Goal: Task Accomplishment & Management: Manage account settings

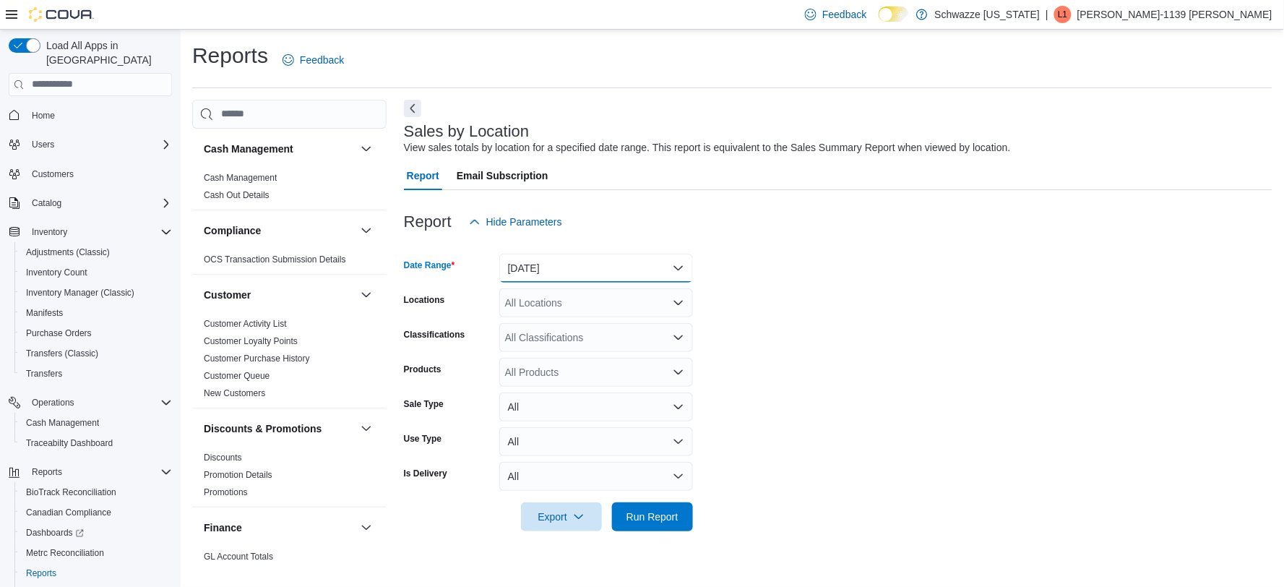
click at [598, 255] on button "[DATE]" at bounding box center [596, 268] width 194 height 29
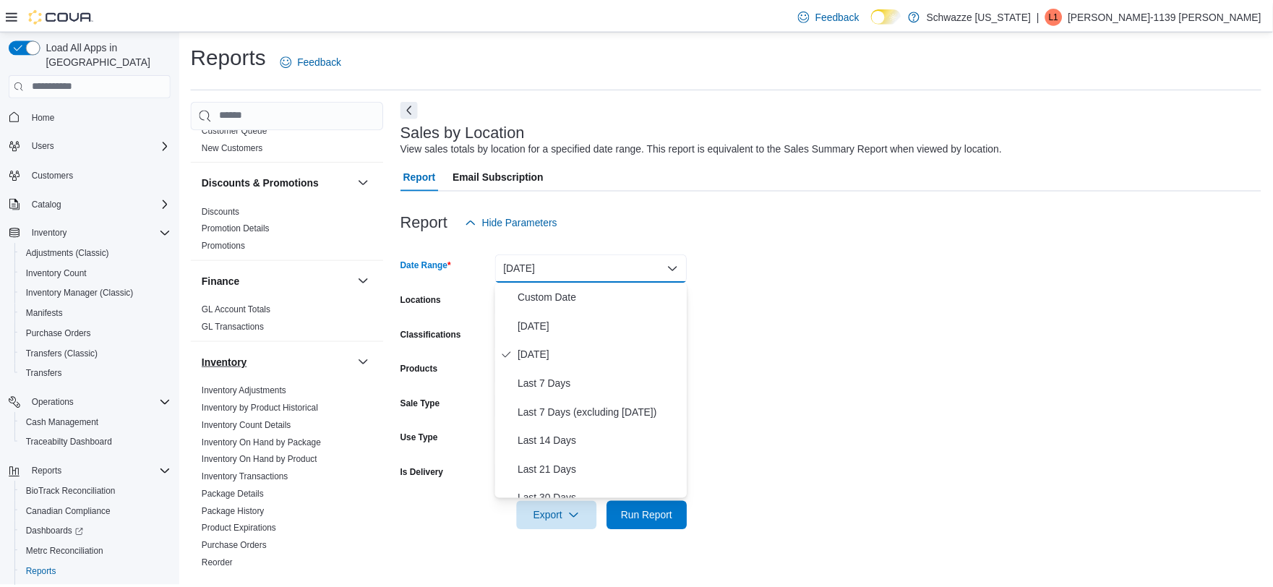
scroll to position [321, 0]
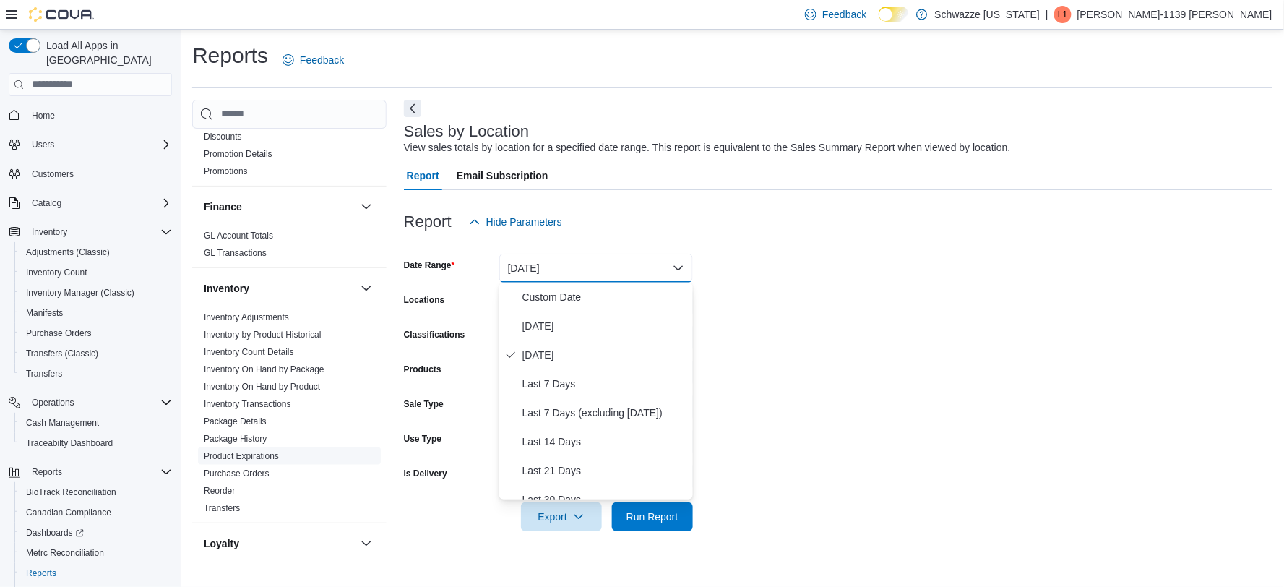
click at [283, 458] on span "Product Expirations" at bounding box center [289, 455] width 183 height 17
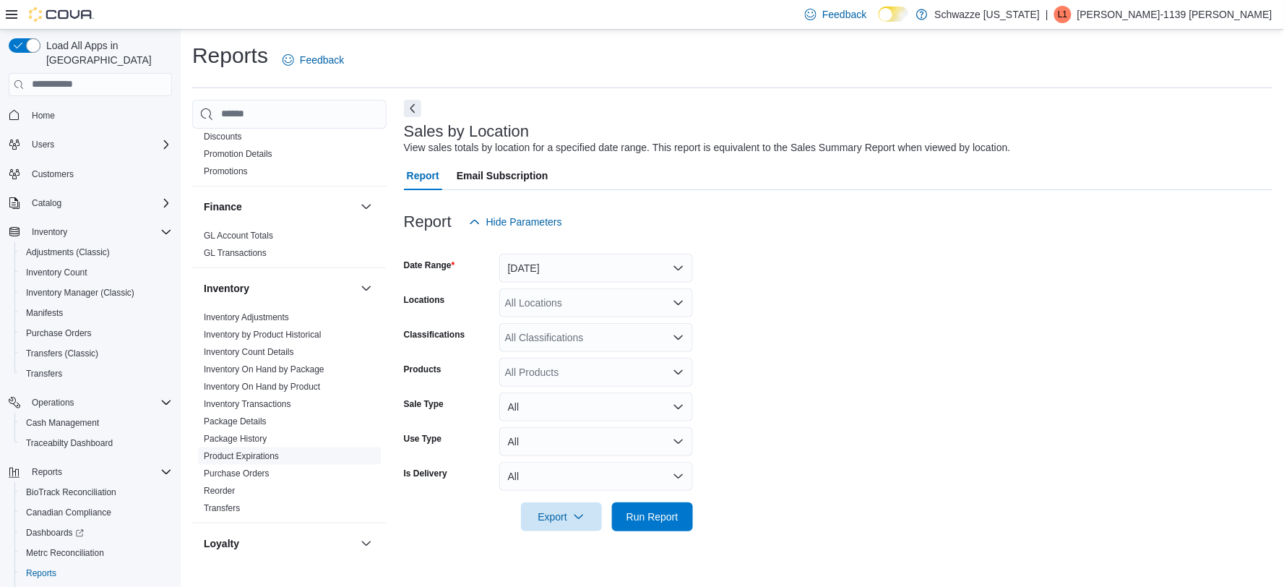
click at [275, 457] on link "Product Expirations" at bounding box center [241, 456] width 75 height 10
click at [662, 269] on div "All Locations" at bounding box center [596, 268] width 194 height 29
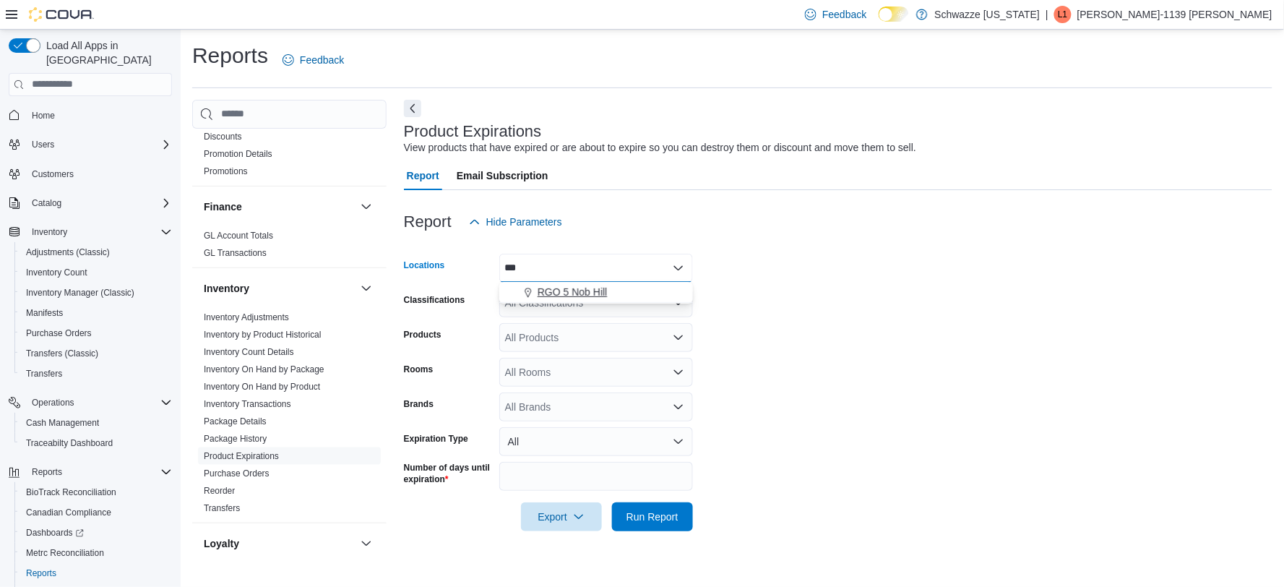
type input "***"
click at [623, 287] on div "RGO 5 Nob Hill" at bounding box center [596, 292] width 176 height 14
click at [728, 437] on form "Locations RGO 5 Nob Hill Classifications All Classifications Products All Produ…" at bounding box center [838, 383] width 869 height 295
click at [656, 503] on span "Run Report" at bounding box center [653, 516] width 64 height 29
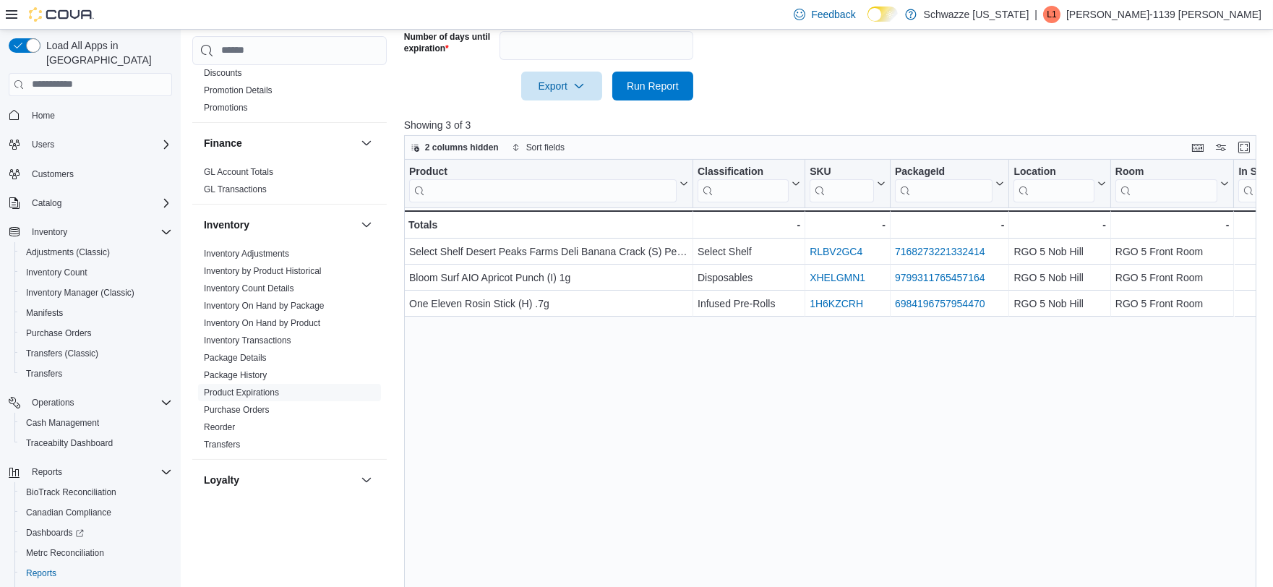
scroll to position [460, 0]
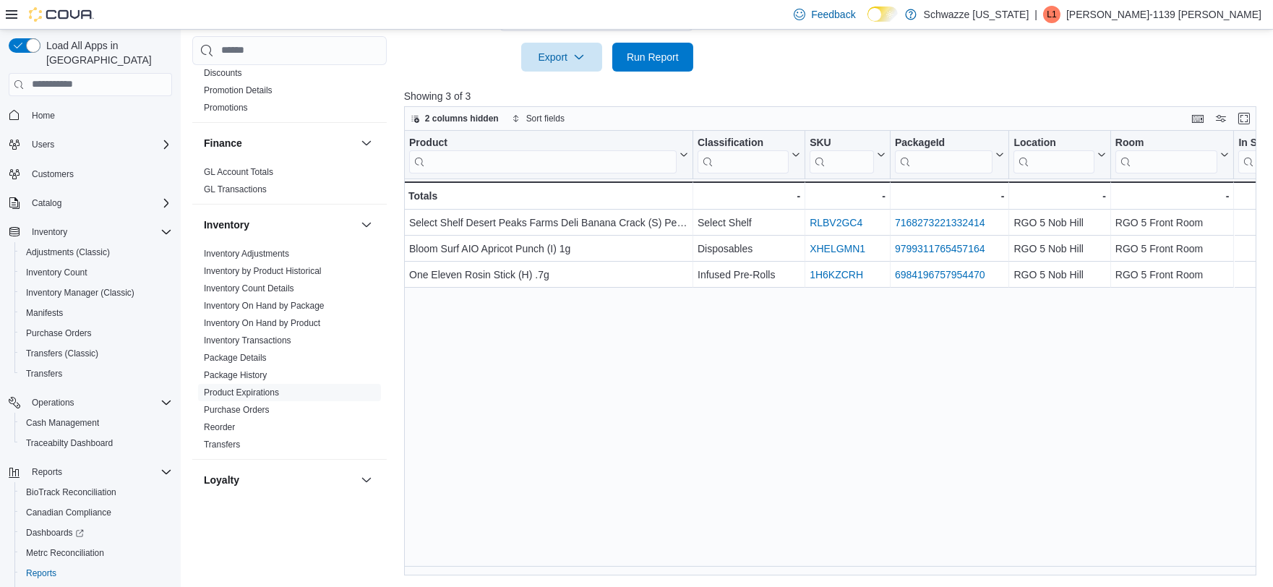
click at [562, 562] on div "Product Click to view column header actions Classification Click to view column…" at bounding box center [834, 353] width 861 height 445
drag, startPoint x: 550, startPoint y: 578, endPoint x: 569, endPoint y: 588, distance: 21.0
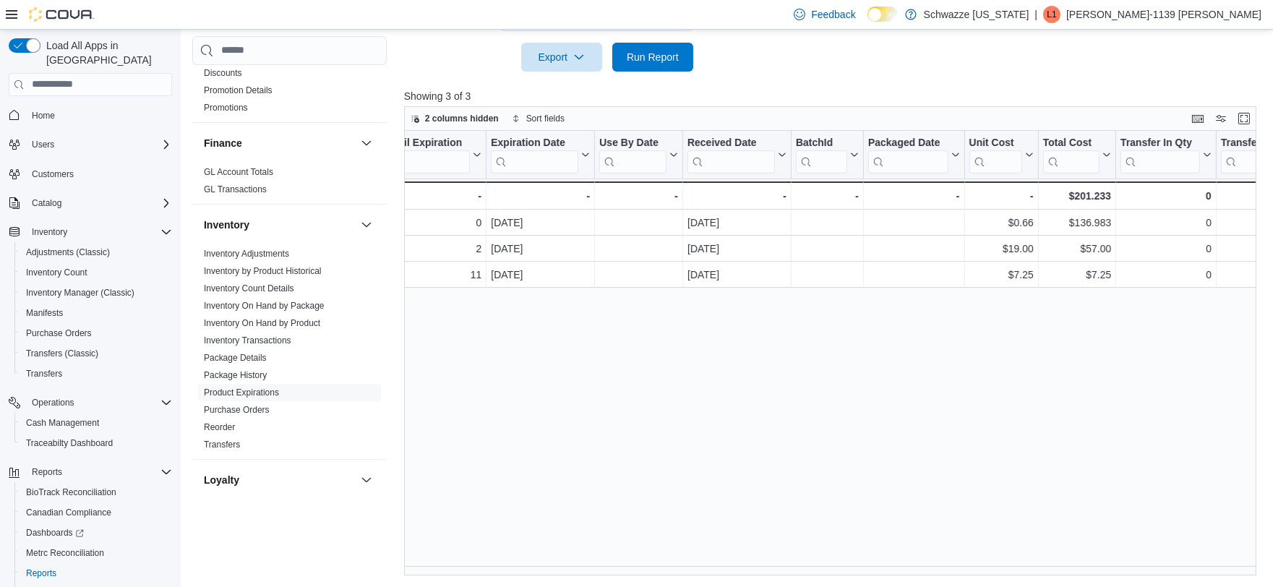
scroll to position [0, 1023]
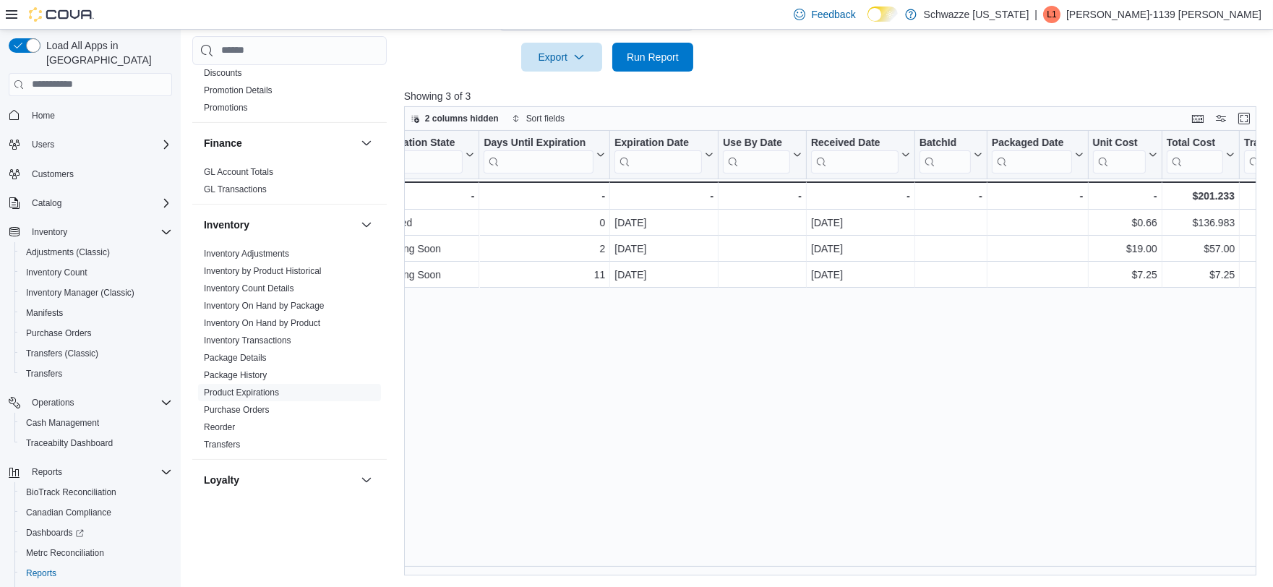
drag, startPoint x: 908, startPoint y: 536, endPoint x: 773, endPoint y: 558, distance: 136.3
click at [690, 504] on div "Product Click to view column header actions Classification Click to view column…" at bounding box center [834, 353] width 861 height 445
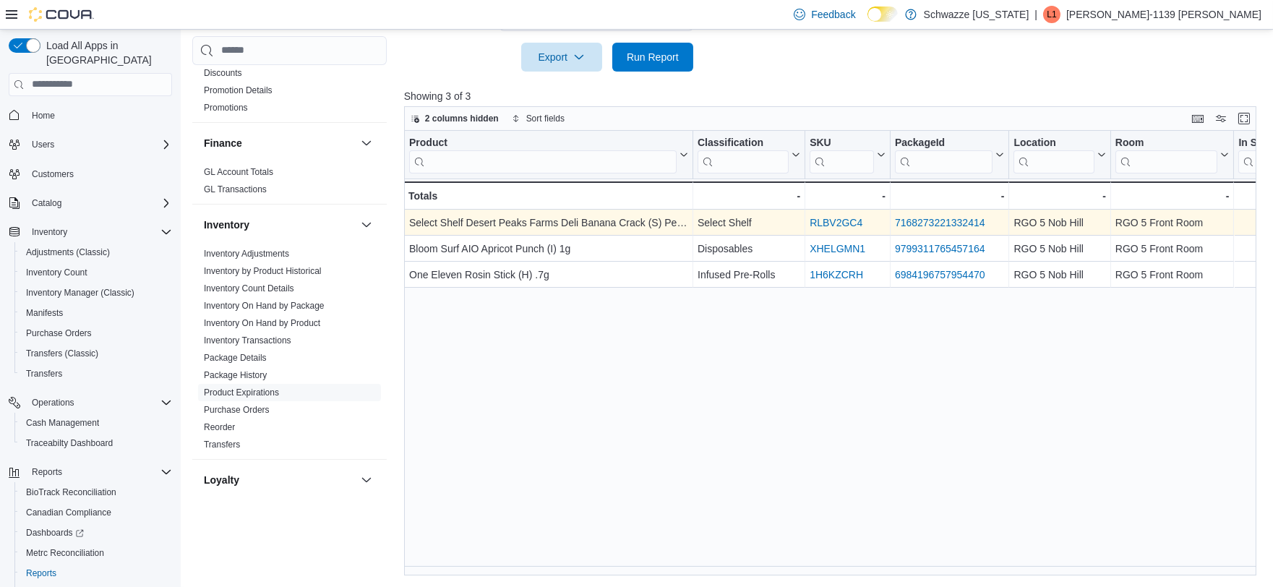
scroll to position [379, 0]
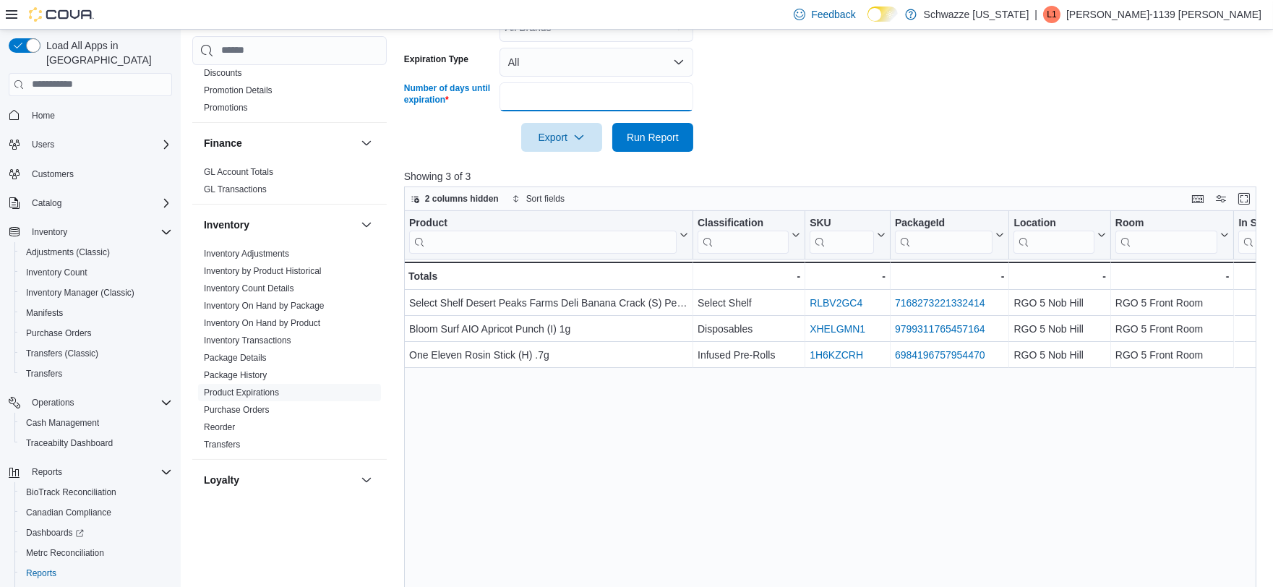
drag, startPoint x: 551, startPoint y: 103, endPoint x: 416, endPoint y: 84, distance: 137.2
click at [416, 84] on div "Number of days until expiration **" at bounding box center [548, 96] width 289 height 29
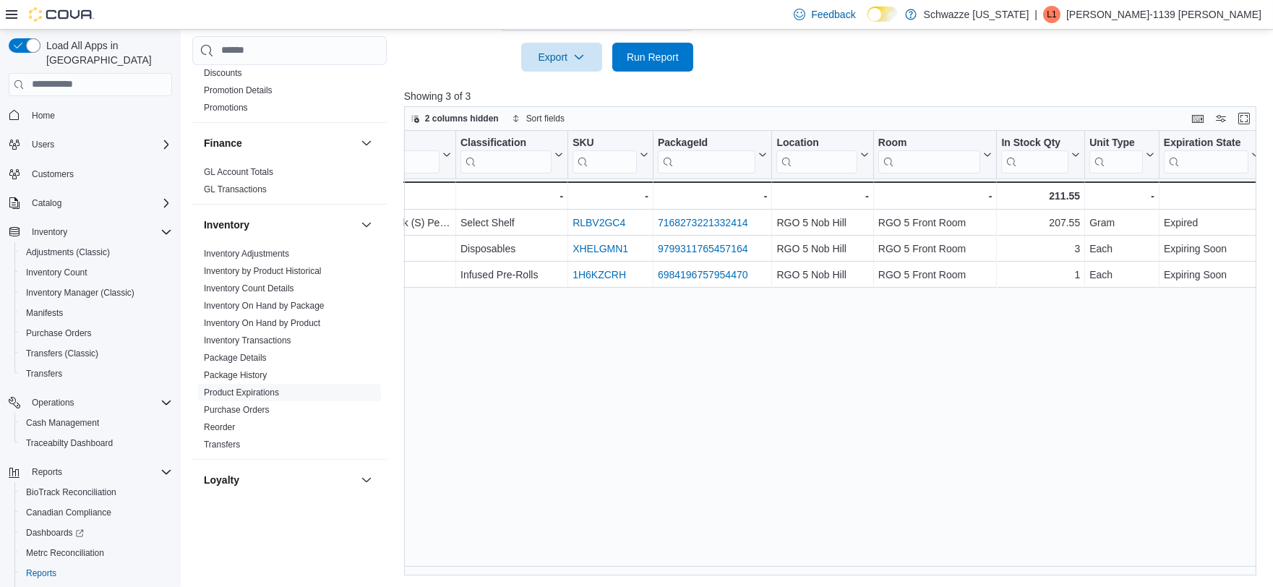
scroll to position [0, 0]
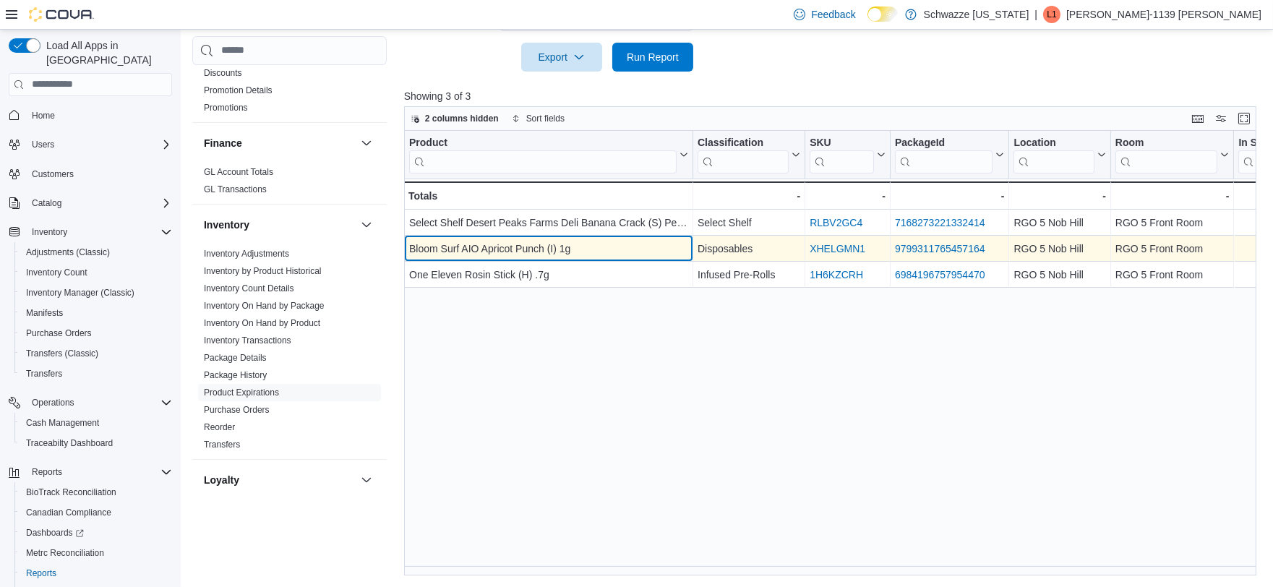
click at [560, 236] on div "Bloom Surf AIO Apricot Punch (I) 1g - Product, column 1, row 2" at bounding box center [548, 249] width 289 height 26
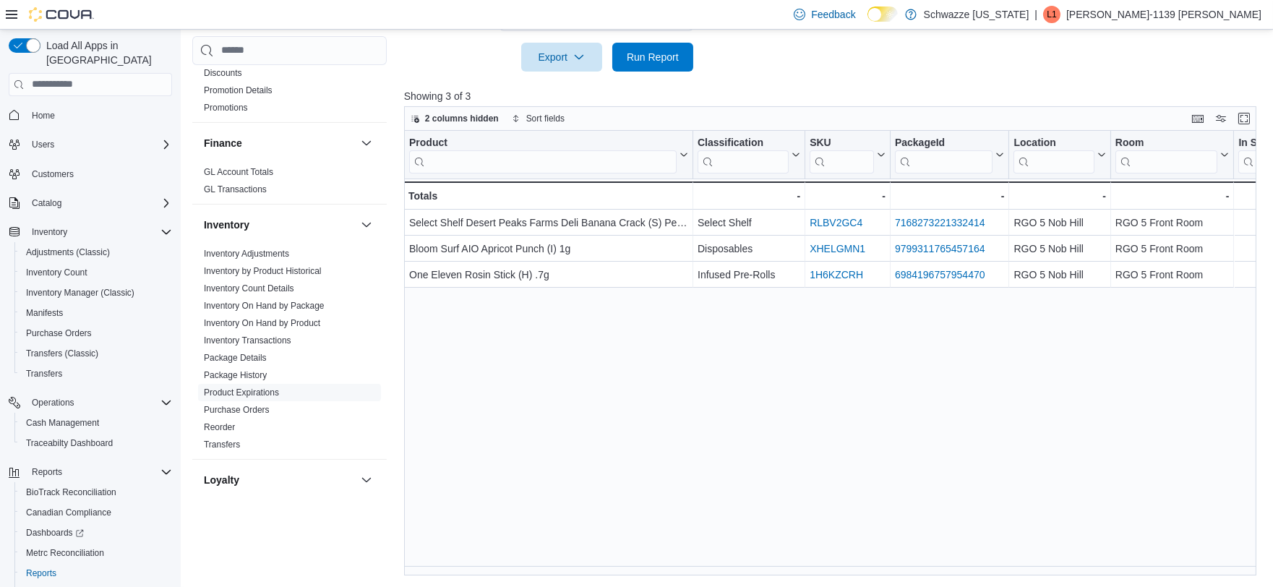
click at [638, 326] on div "Product Click to view column header actions Classification Click to view column…" at bounding box center [834, 353] width 861 height 445
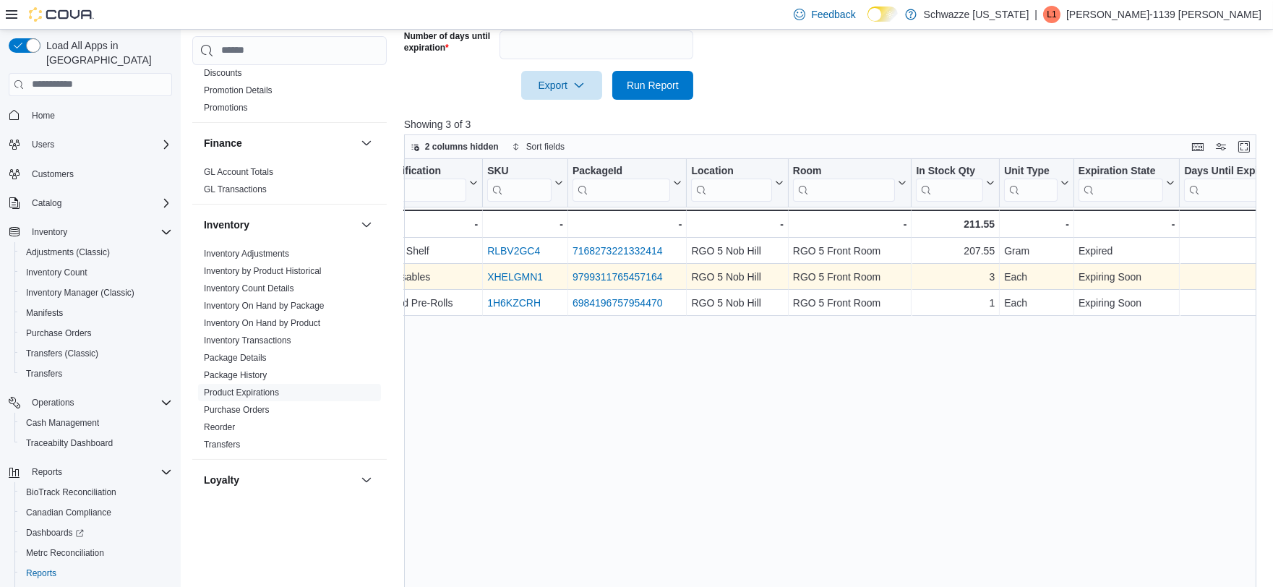
scroll to position [460, 0]
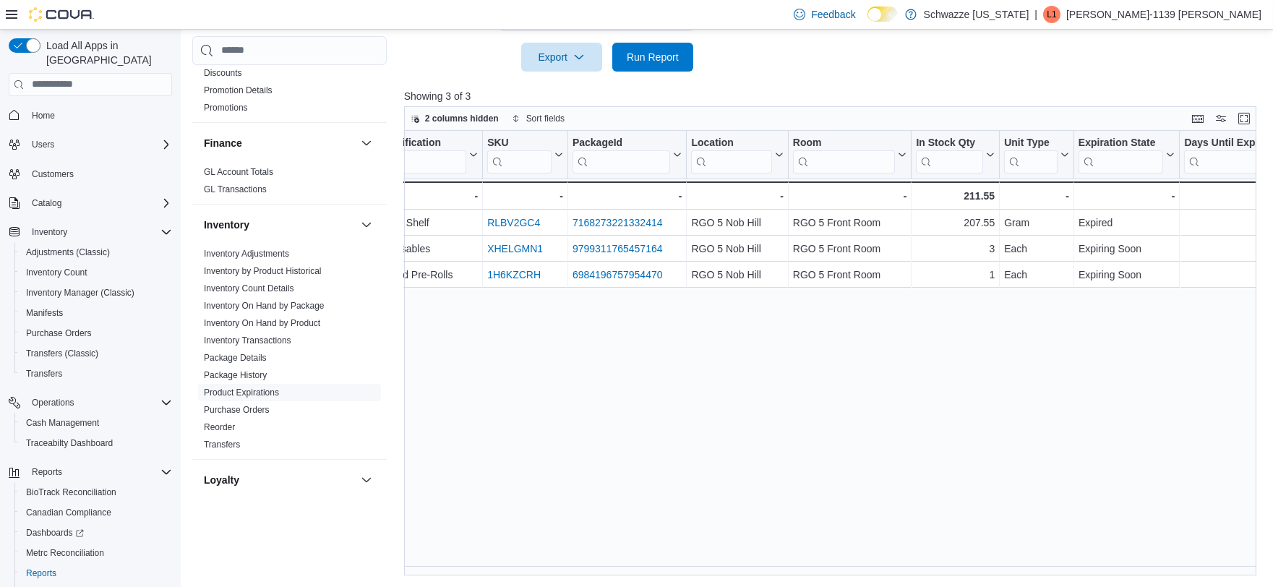
click at [593, 564] on div "Product Click to view column header actions Classification Click to view column…" at bounding box center [834, 353] width 861 height 445
click at [591, 564] on div "Product Click to view column header actions Classification Click to view column…" at bounding box center [834, 353] width 861 height 445
click at [591, 565] on div "Product Click to view column header actions Classification Click to view column…" at bounding box center [834, 353] width 861 height 445
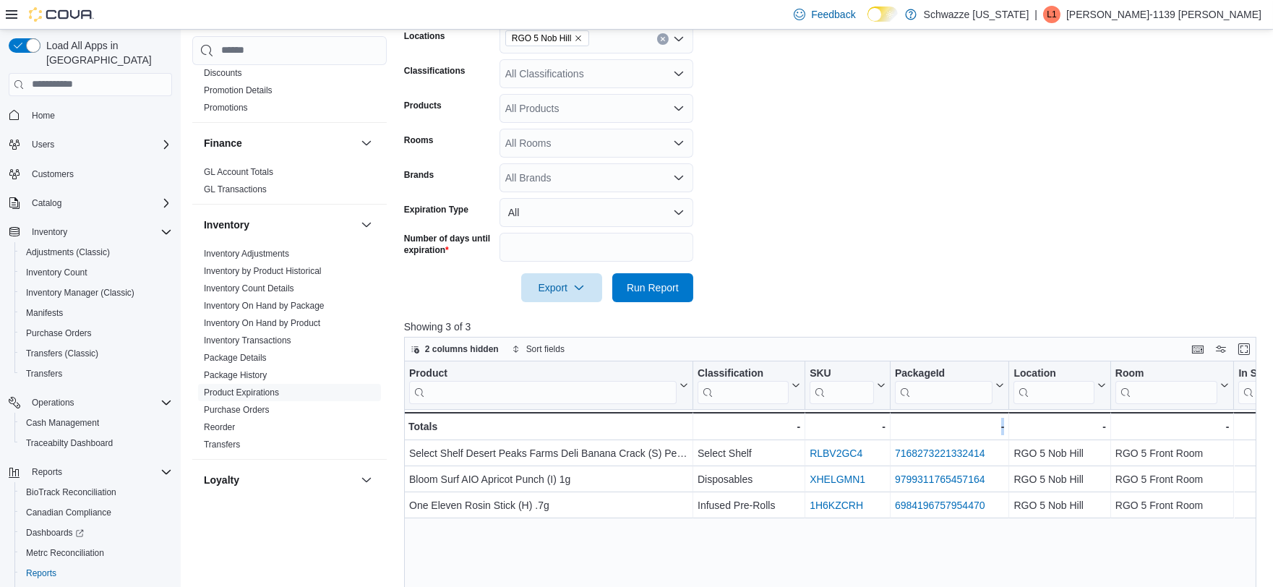
scroll to position [219, 0]
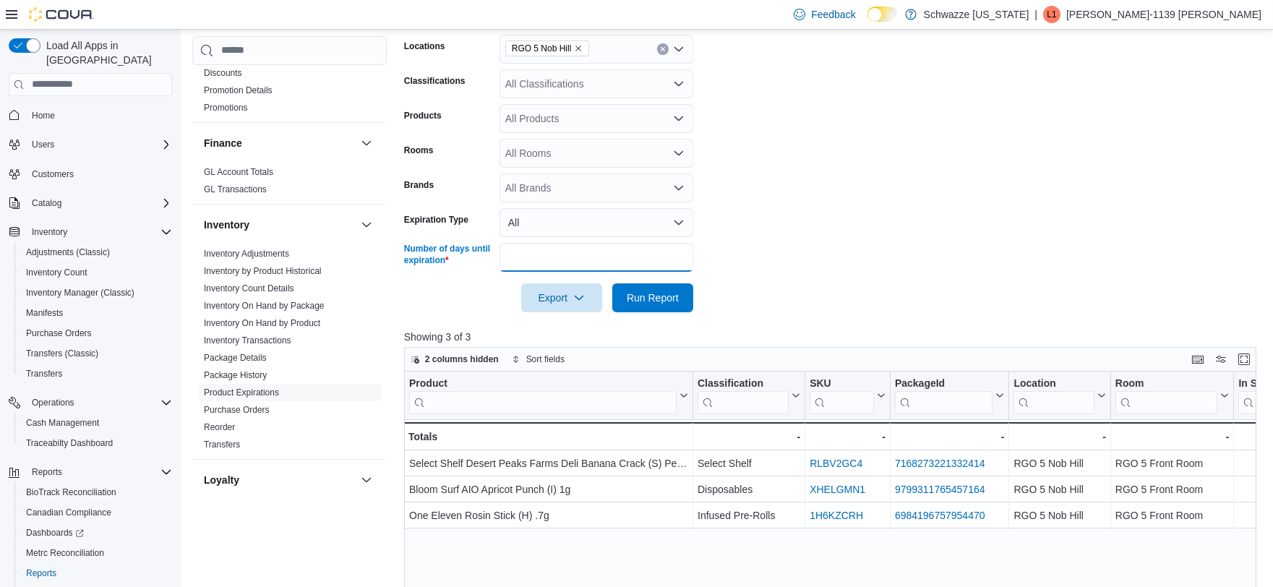
drag, startPoint x: 518, startPoint y: 257, endPoint x: 490, endPoint y: 254, distance: 28.3
click at [490, 254] on div "Number of days until expiration **" at bounding box center [548, 257] width 289 height 29
click at [612, 283] on button "Run Report" at bounding box center [652, 297] width 81 height 29
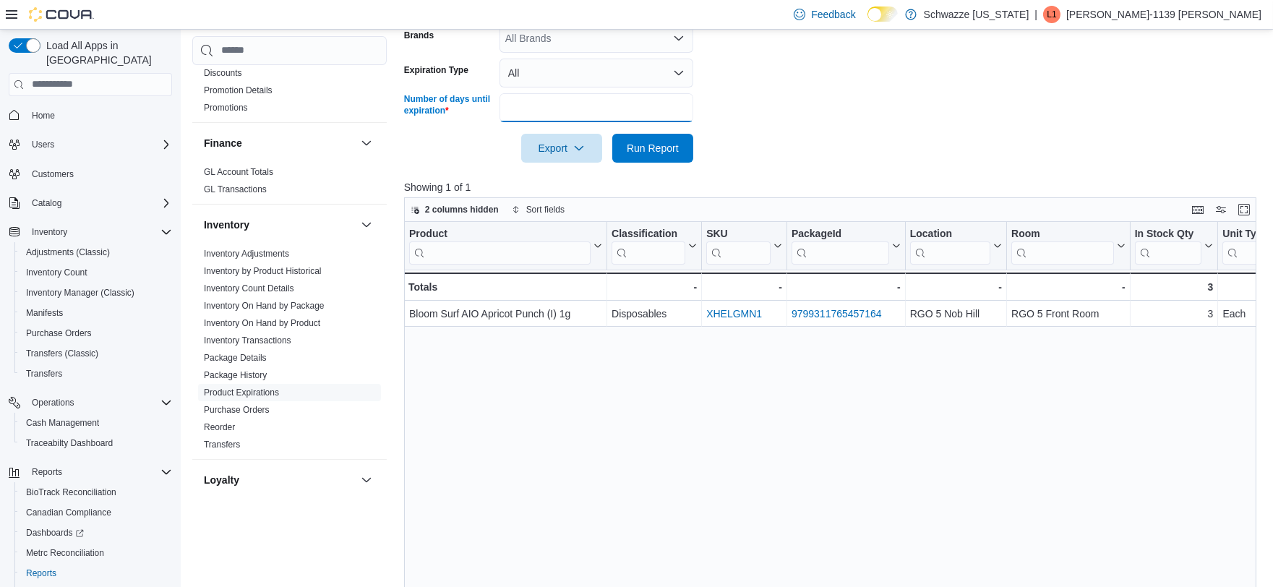
scroll to position [299, 0]
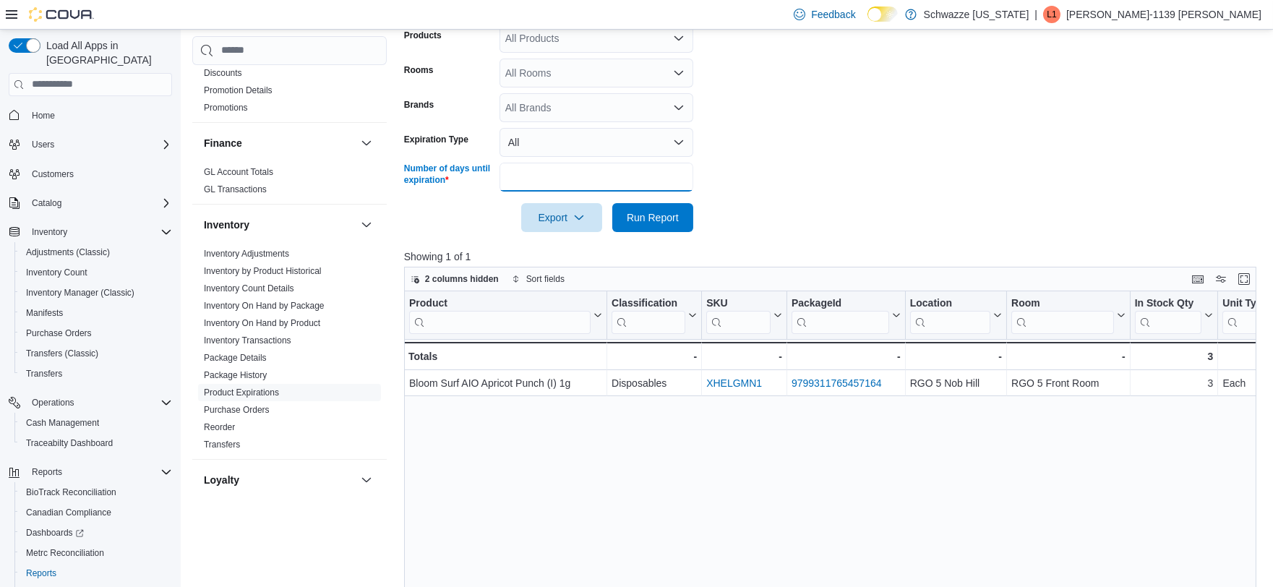
drag, startPoint x: 560, startPoint y: 181, endPoint x: 447, endPoint y: 178, distance: 113.5
click at [447, 178] on div "Number of days until expiration **" at bounding box center [548, 177] width 289 height 29
type input "**"
click at [612, 203] on button "Run Report" at bounding box center [652, 217] width 81 height 29
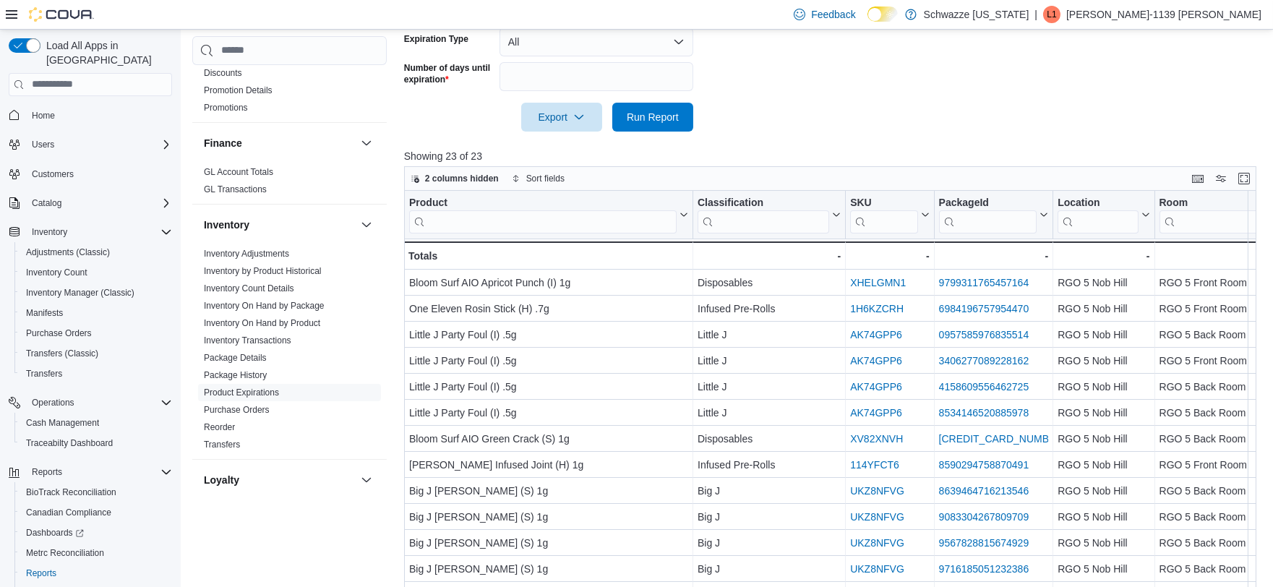
scroll to position [460, 0]
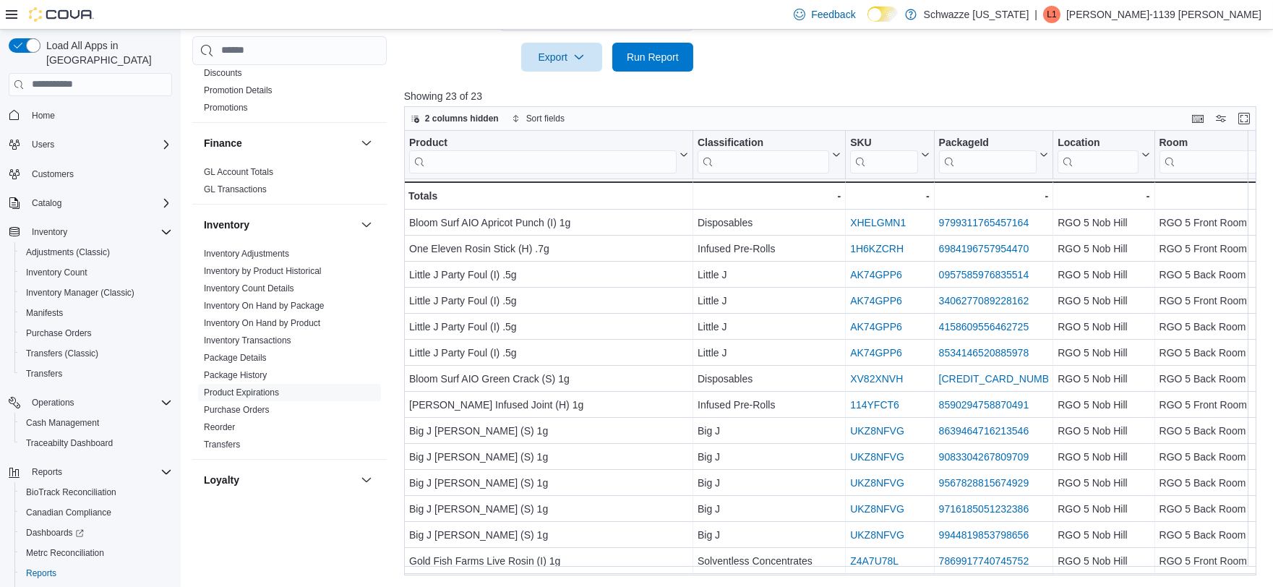
drag, startPoint x: 642, startPoint y: 576, endPoint x: 763, endPoint y: 569, distance: 121.6
click at [774, 572] on div "Reports Feedback Cash Management Cash Management Cash Out Details Compliance OC…" at bounding box center [729, 79] width 1096 height 1018
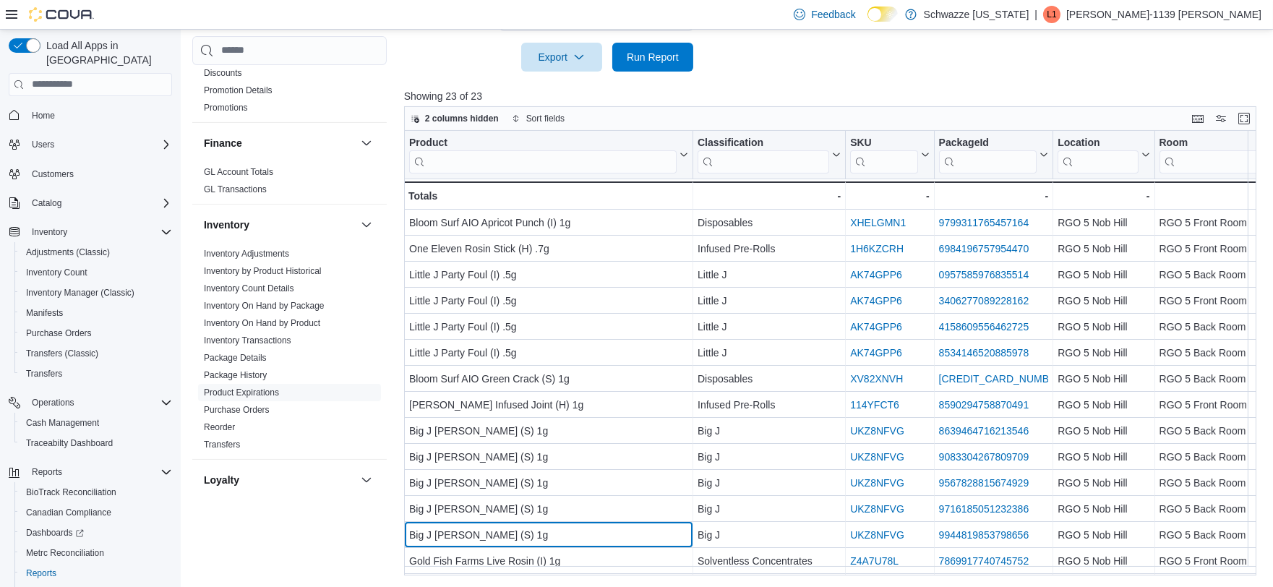
scroll to position [8, 0]
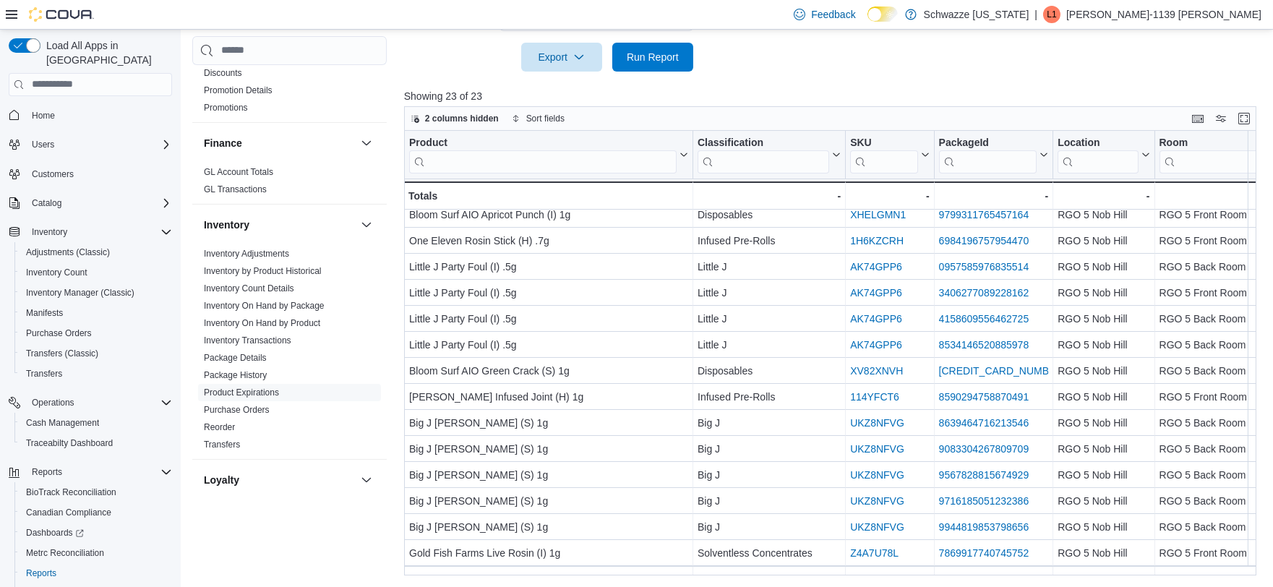
drag, startPoint x: 634, startPoint y: 567, endPoint x: 583, endPoint y: 578, distance: 51.7
click at [580, 581] on div "Reports Feedback Cash Management Cash Management Cash Out Details Compliance OC…" at bounding box center [729, 79] width 1096 height 1018
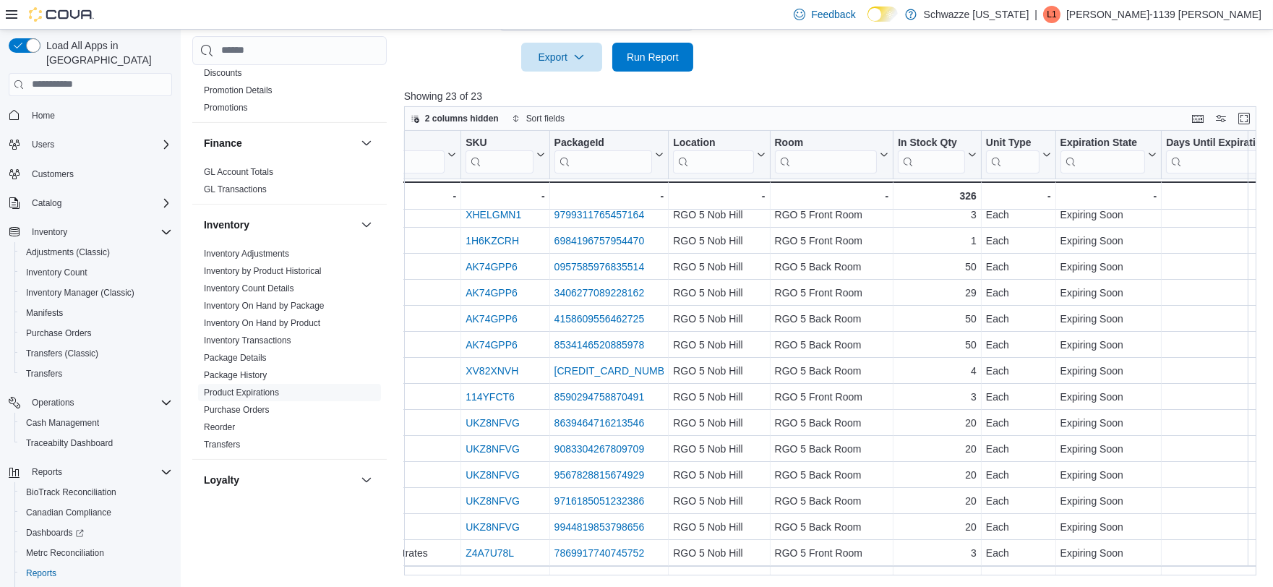
scroll to position [8, 487]
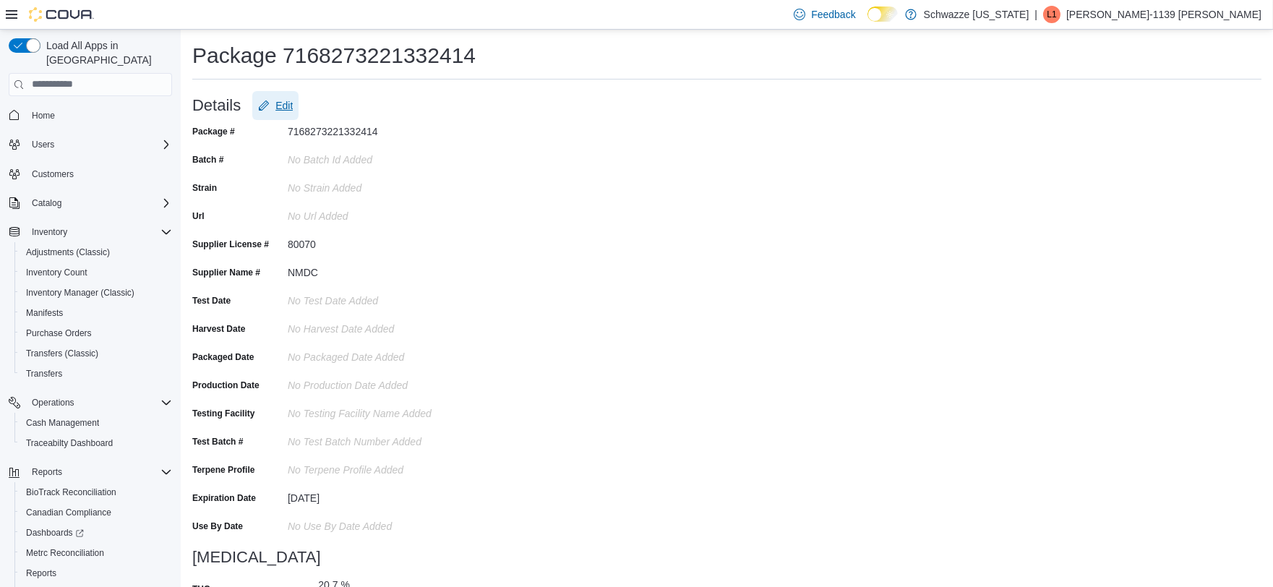
click at [262, 111] on icon "Edit" at bounding box center [264, 106] width 12 height 12
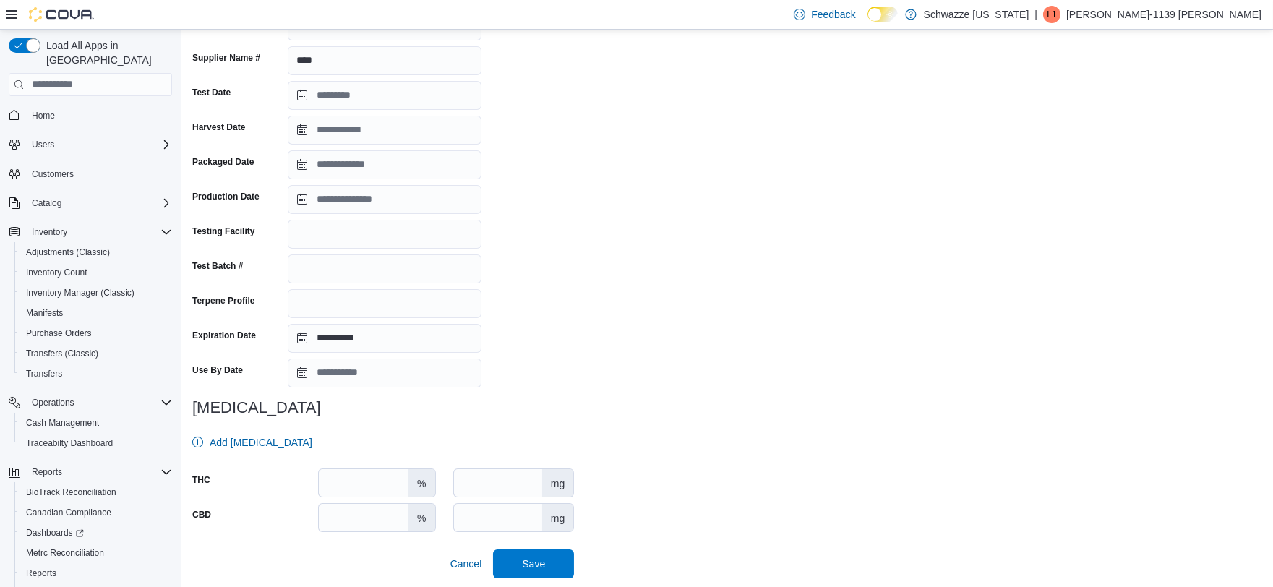
scroll to position [242, 0]
click at [372, 333] on input "**********" at bounding box center [385, 336] width 194 height 29
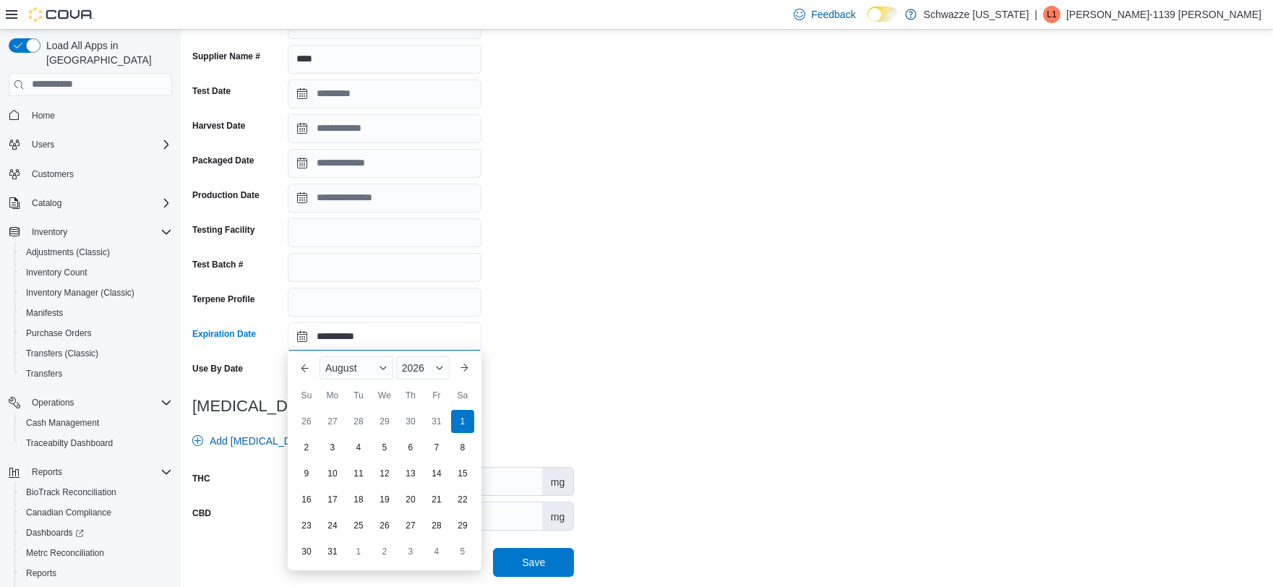
drag, startPoint x: 356, startPoint y: 345, endPoint x: 504, endPoint y: 495, distance: 210.5
click at [504, 495] on div "**********" at bounding box center [383, 227] width 382 height 699
type input "**********"
click at [588, 336] on div "**********" at bounding box center [726, 227] width 1069 height 699
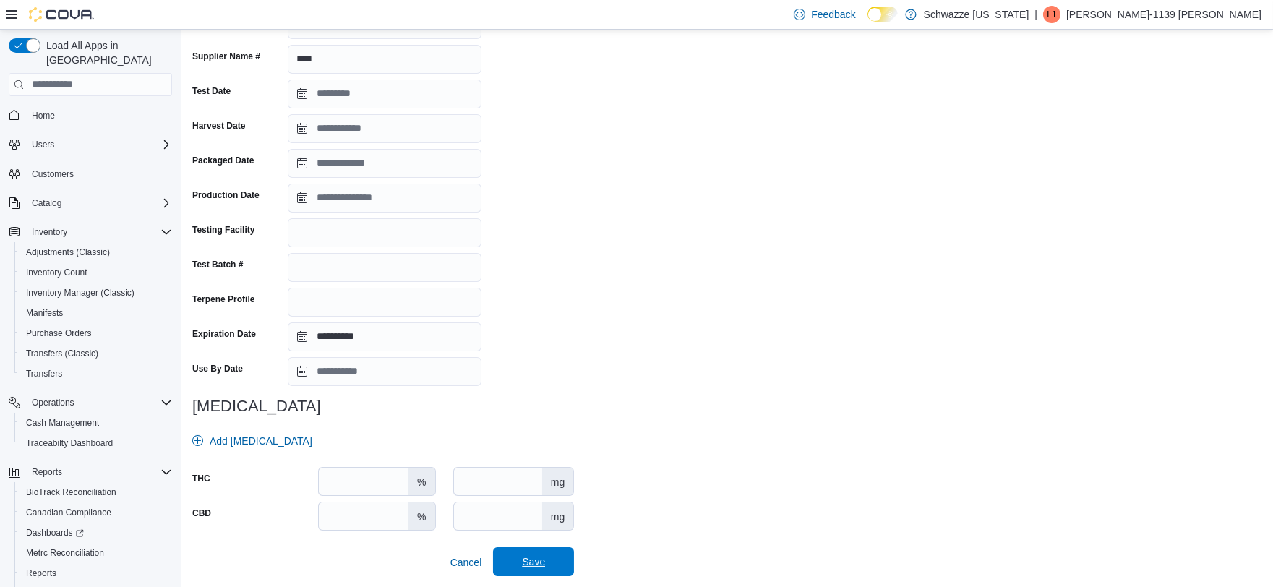
click at [528, 556] on span "Save" at bounding box center [533, 561] width 23 height 14
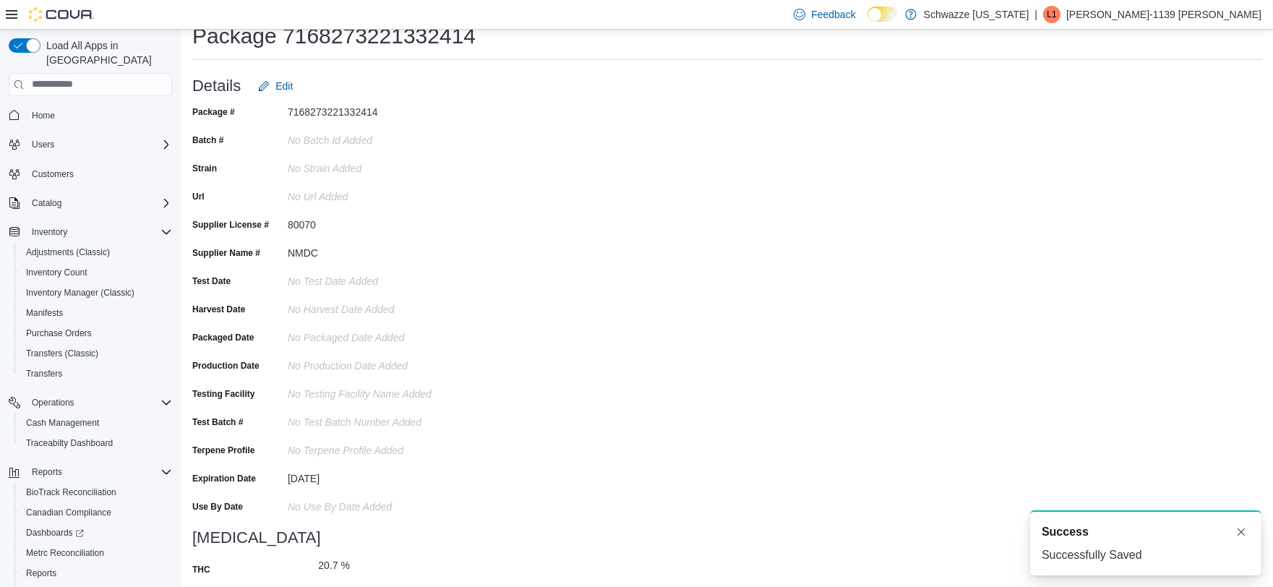
scroll to position [30, 0]
